Goal: Transaction & Acquisition: Purchase product/service

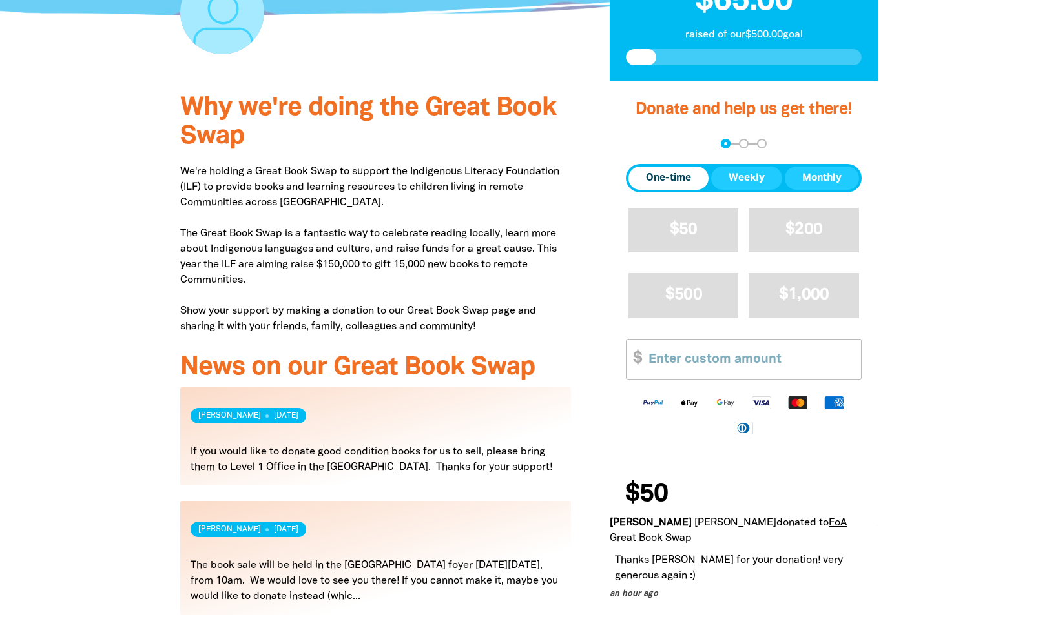
scroll to position [323, 0]
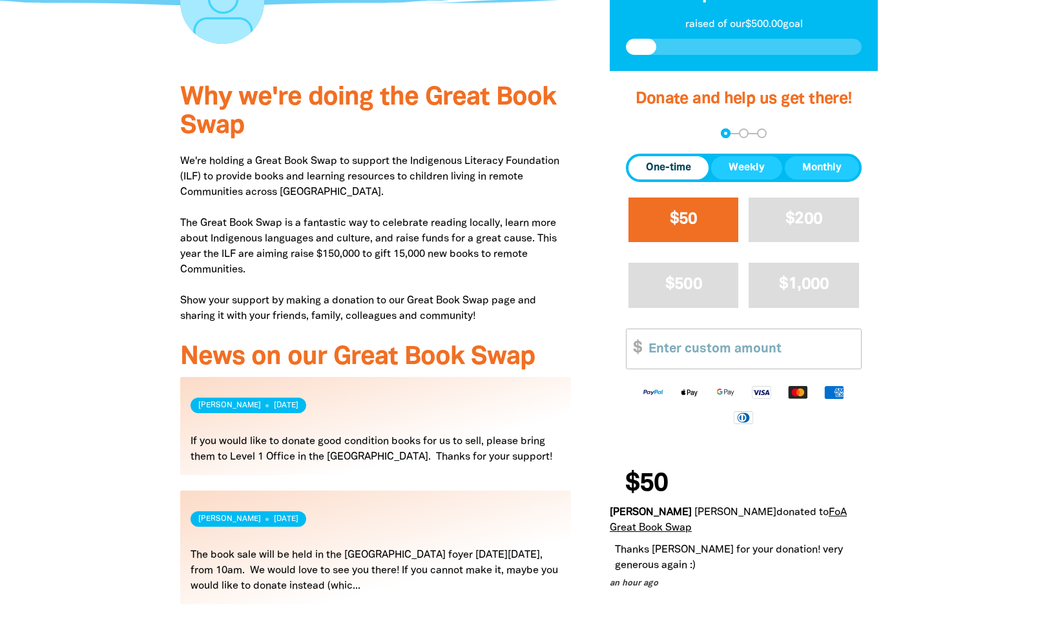
click at [688, 223] on span "$50" at bounding box center [684, 219] width 28 height 15
select select "AU"
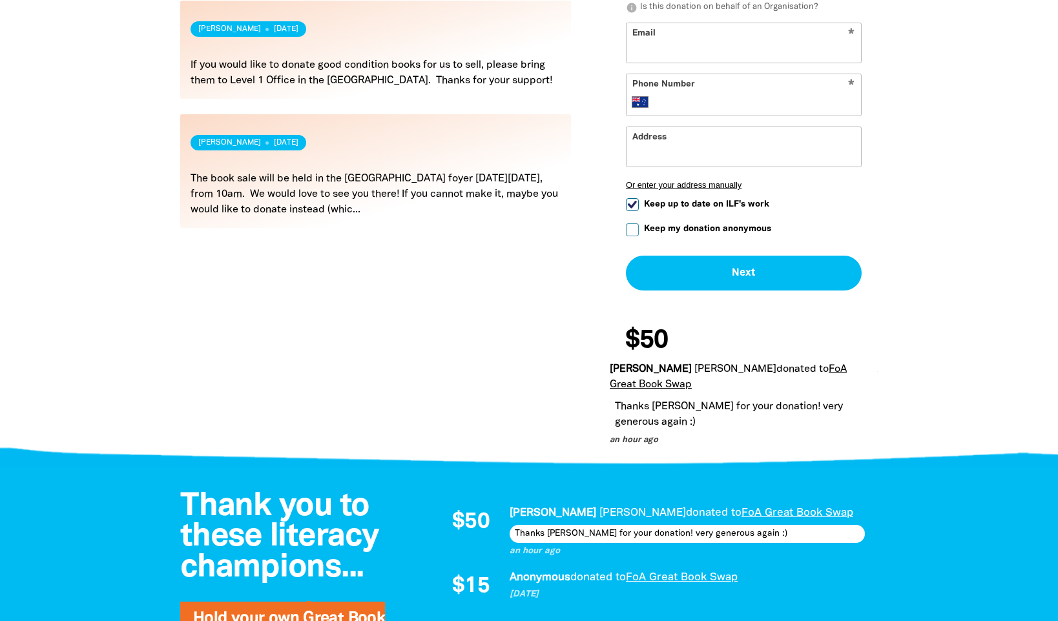
scroll to position [710, 0]
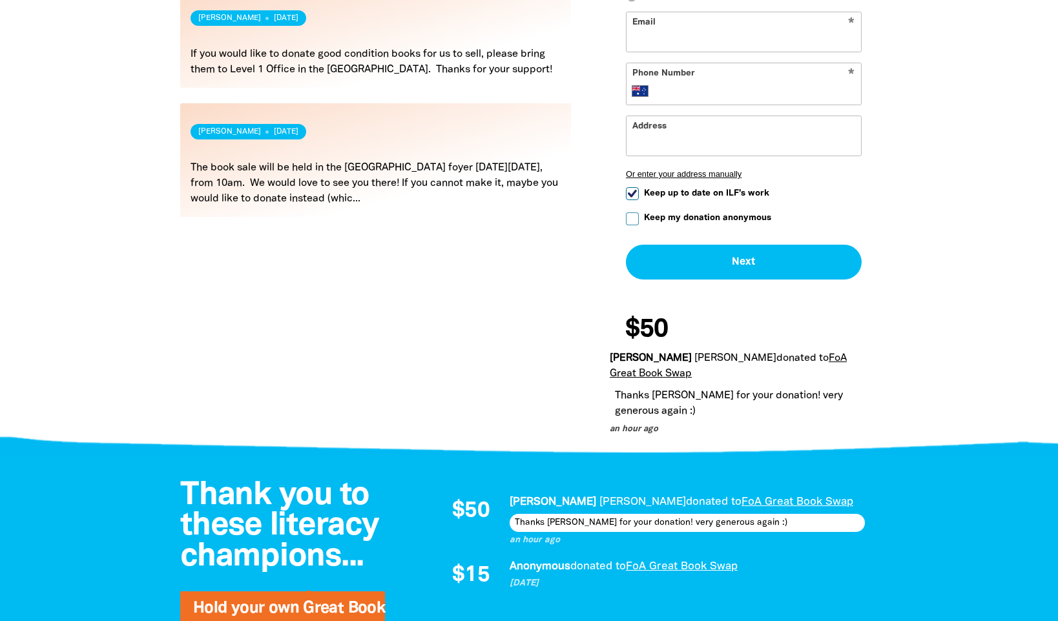
click at [632, 216] on input "Keep my donation anonymous" at bounding box center [632, 218] width 13 height 13
checkbox input "true"
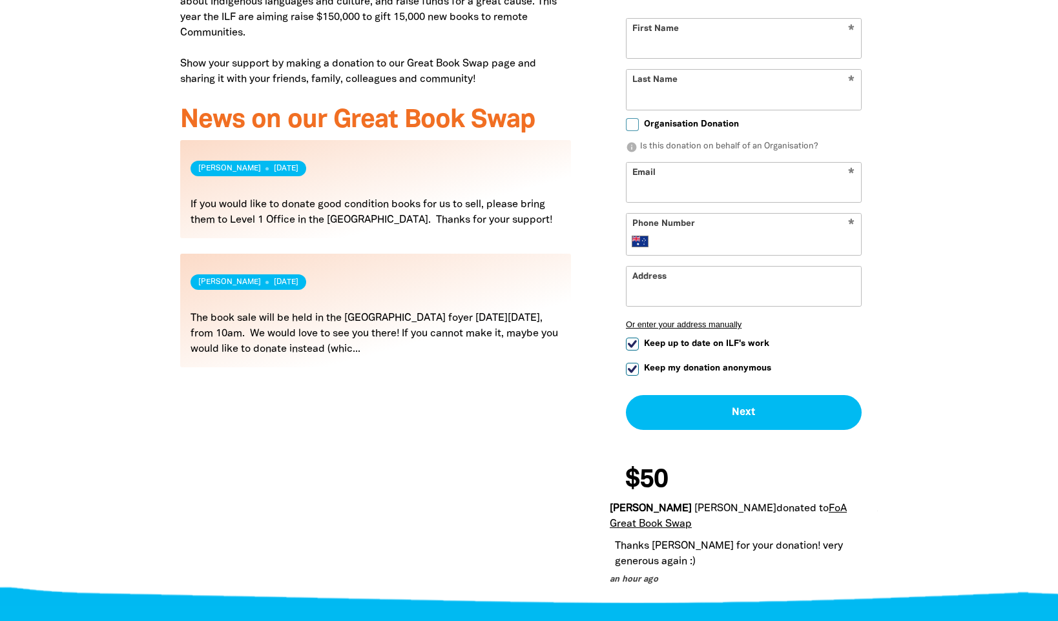
scroll to position [452, 0]
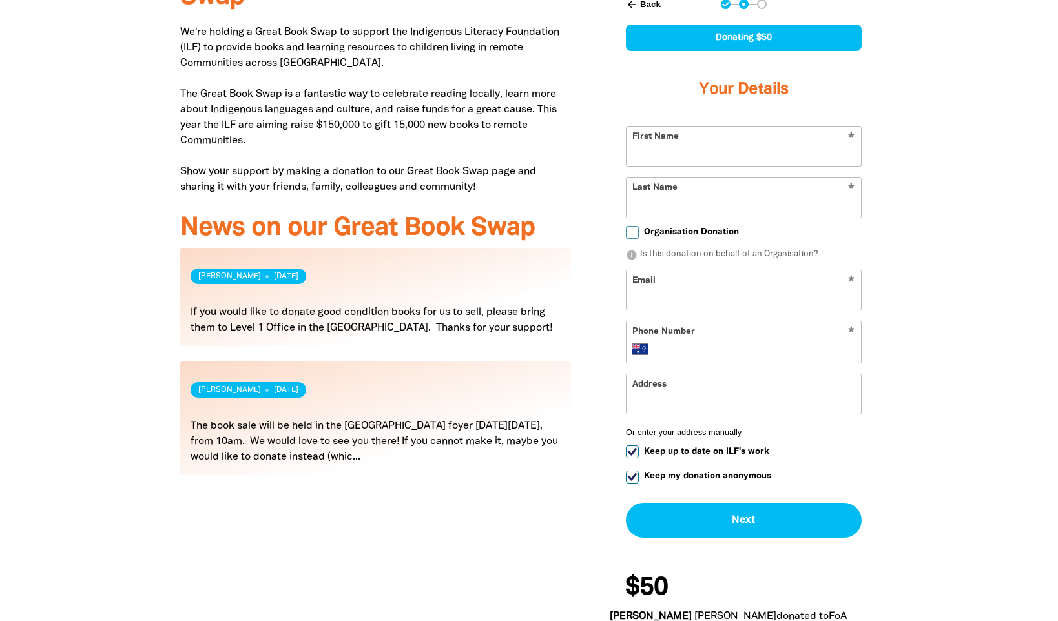
click at [636, 451] on input "Keep up to date on ILF's work" at bounding box center [632, 452] width 13 height 13
checkbox input "false"
click at [690, 152] on input "First Name" at bounding box center [743, 146] width 234 height 39
type input "[PERSON_NAME]"
type input "Pausacker"
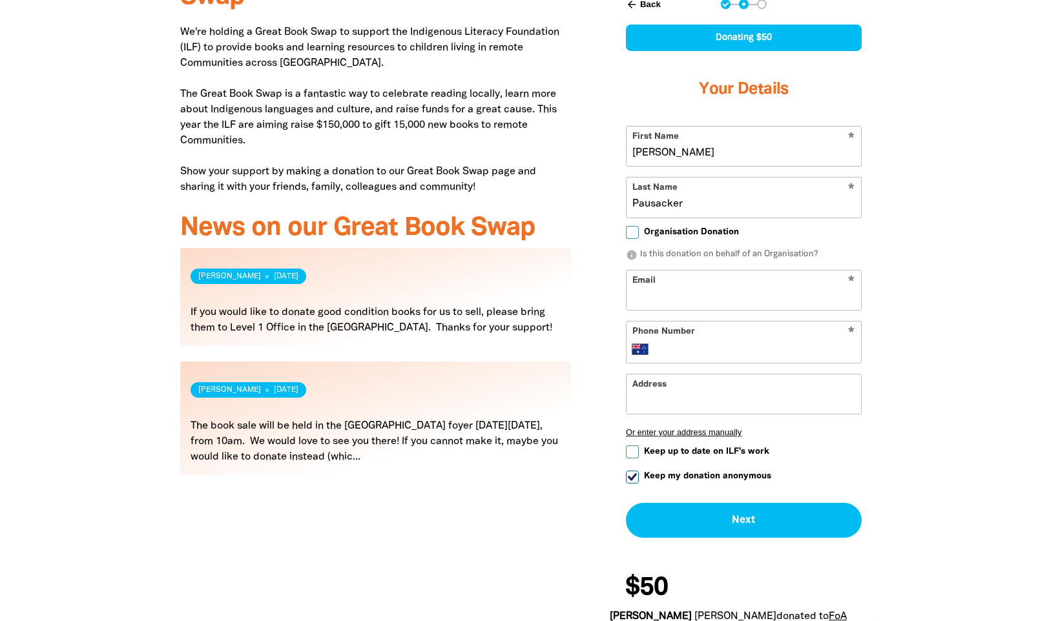
type input "[EMAIL_ADDRESS][DOMAIN_NAME]"
type input "[PHONE_NUMBER]"
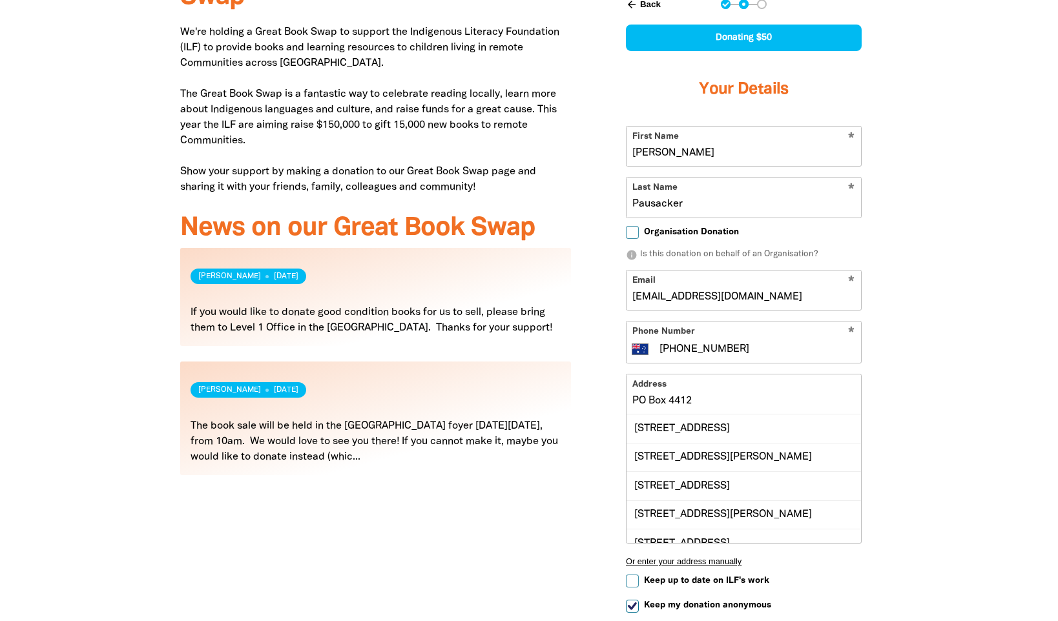
click at [948, 331] on div at bounding box center [529, 389] width 1058 height 894
click at [720, 402] on input "PO Box 4412" at bounding box center [743, 394] width 234 height 39
drag, startPoint x: 720, startPoint y: 402, endPoint x: 676, endPoint y: 406, distance: 44.1
click at [675, 406] on input "PO Box 4412" at bounding box center [743, 394] width 234 height 39
click at [701, 402] on input "PO Box 4412" at bounding box center [743, 394] width 234 height 39
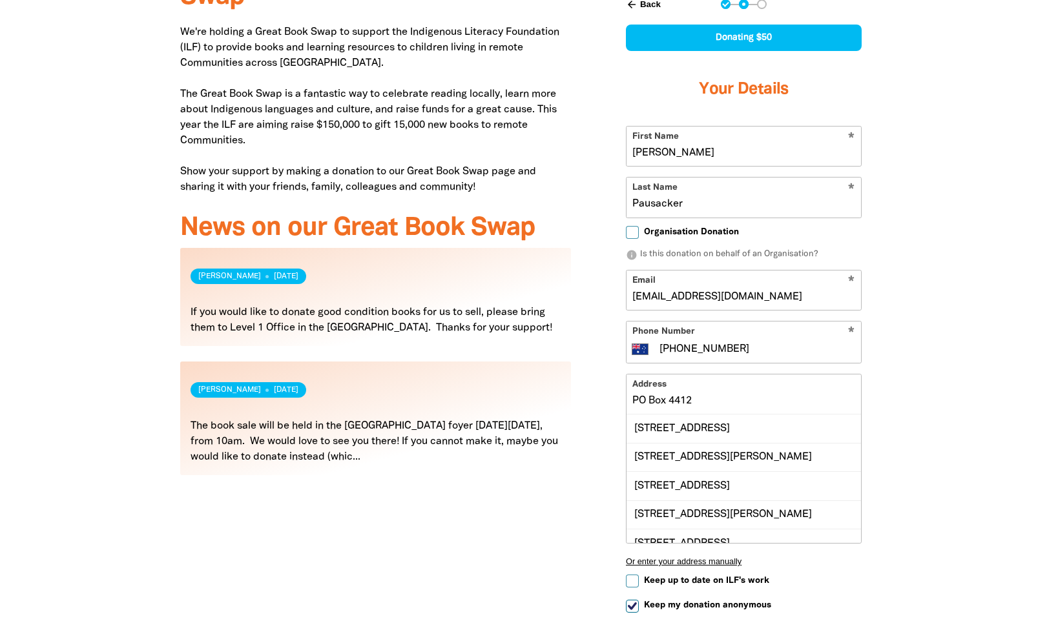
drag, startPoint x: 701, startPoint y: 402, endPoint x: 606, endPoint y: 407, distance: 94.5
click at [606, 407] on div "Donate and help us get there! arrow_back Back Step 1 Step 2 Step 3 Donating $50…" at bounding box center [743, 389] width 307 height 894
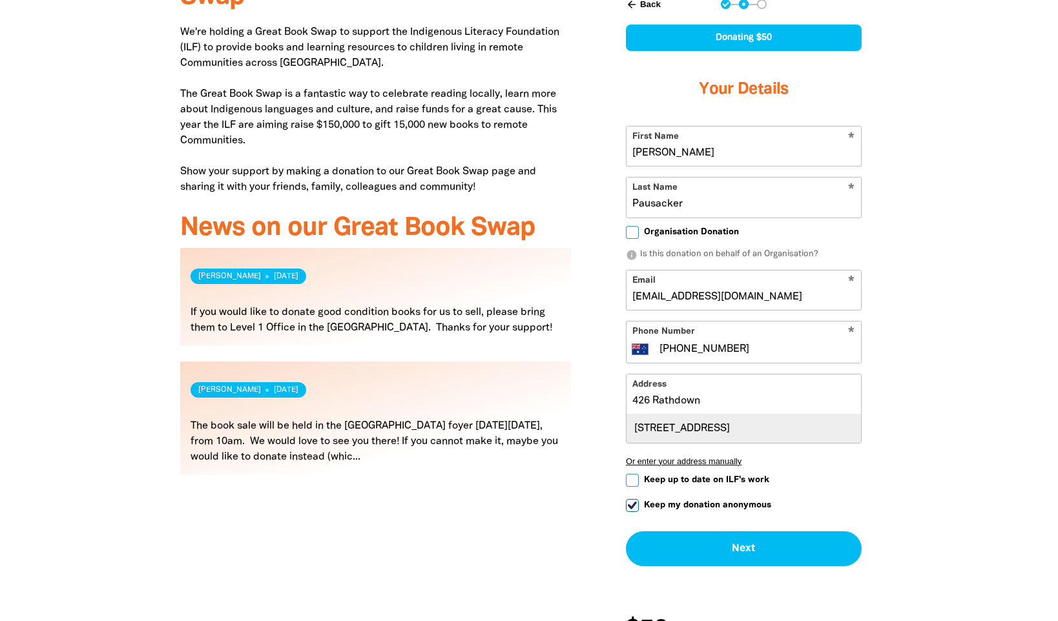
click at [701, 430] on div "[STREET_ADDRESS]" at bounding box center [743, 429] width 234 height 28
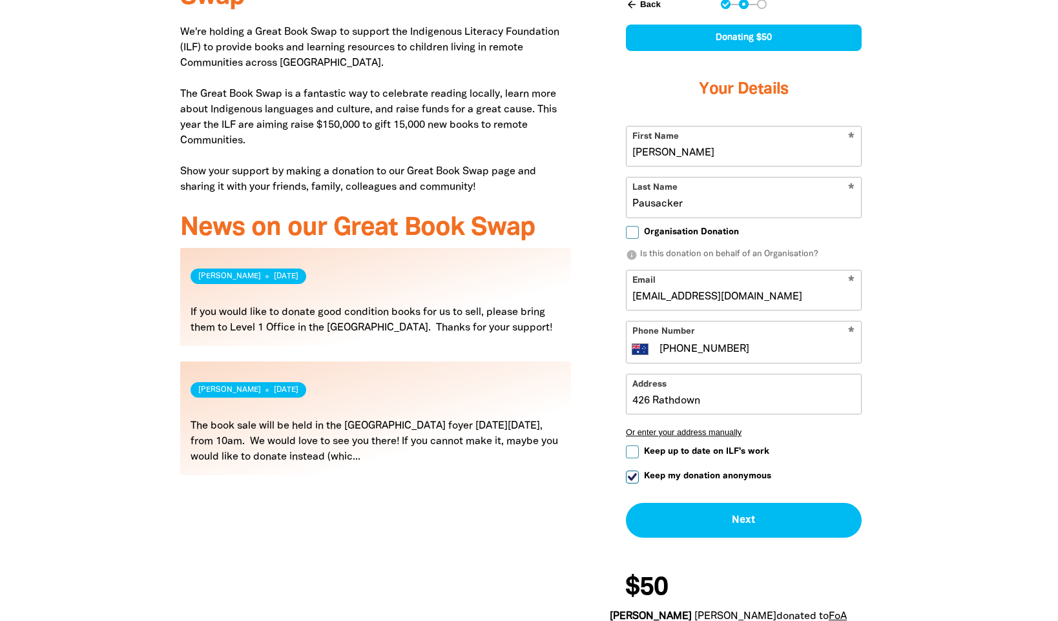
type input "[STREET_ADDRESS]"
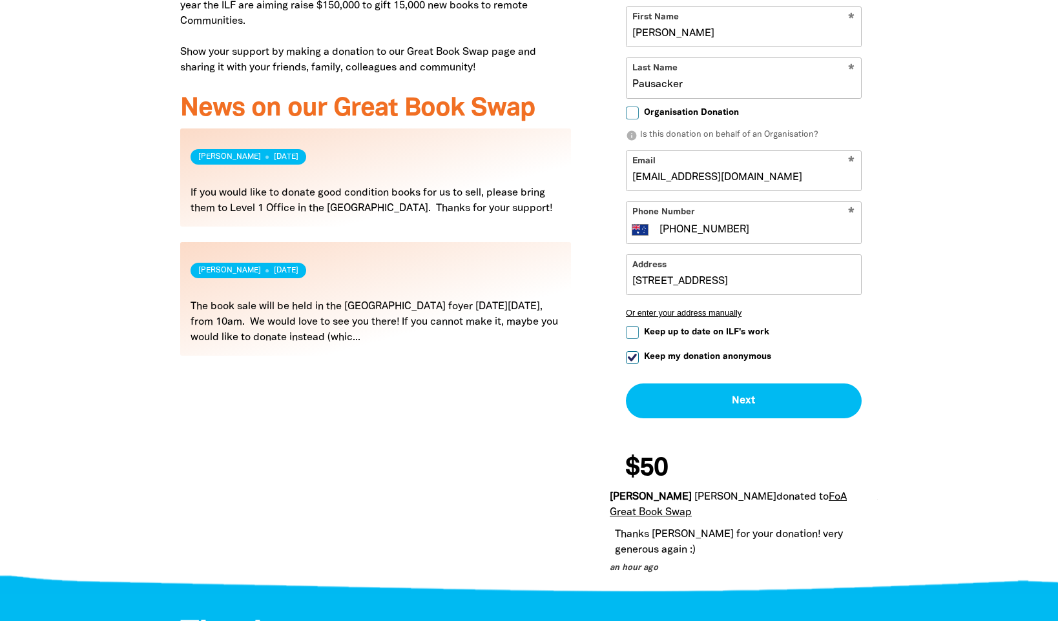
scroll to position [581, 0]
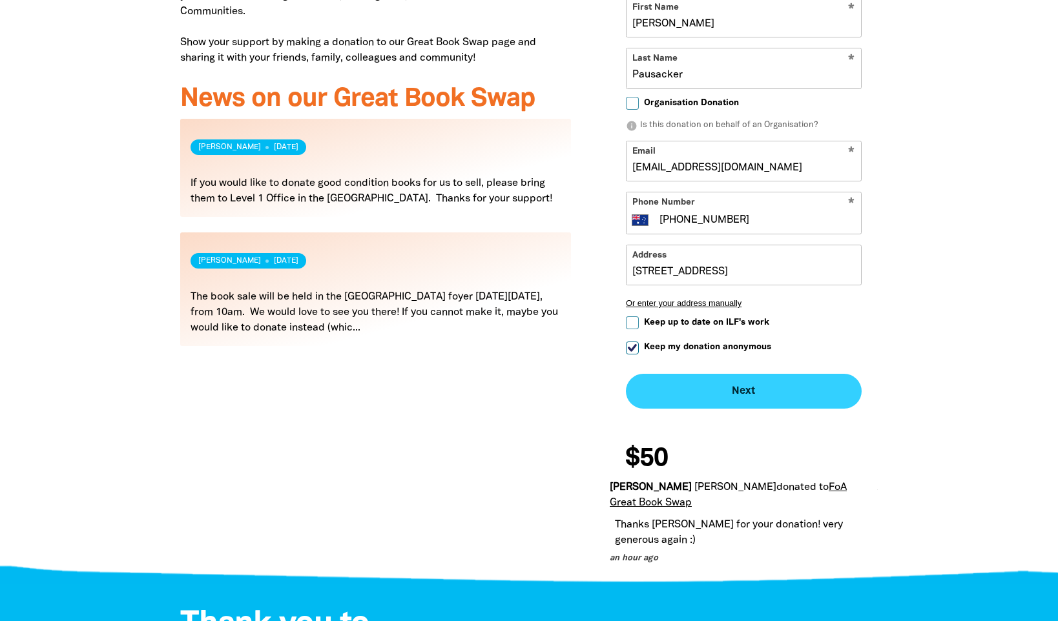
click at [745, 397] on button "Next chevron_right" at bounding box center [744, 391] width 236 height 35
checkbox input "false"
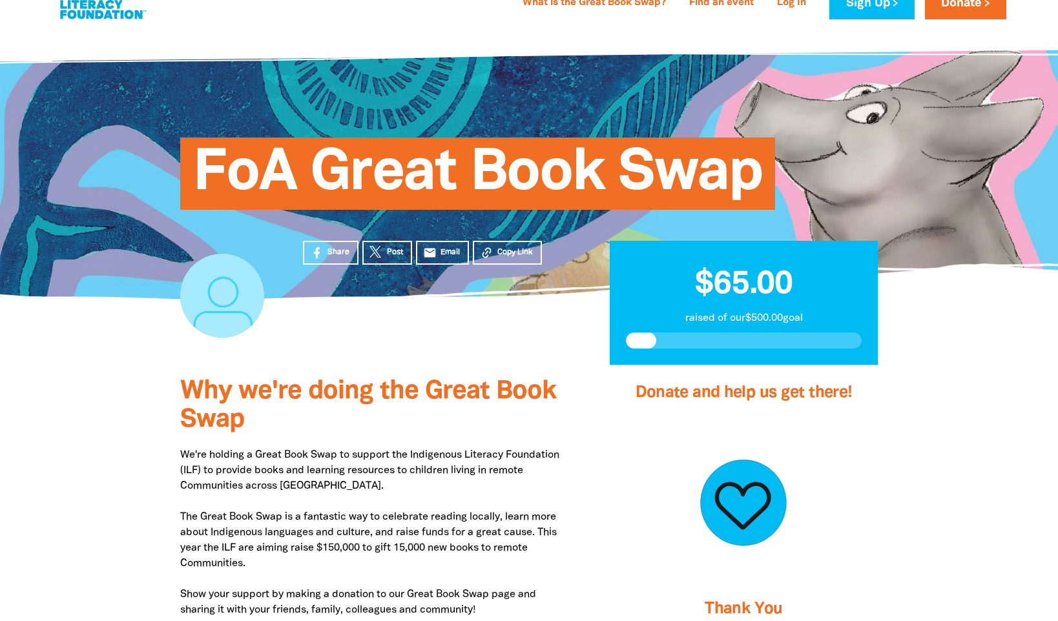
scroll to position [0, 0]
